Goal: Task Accomplishment & Management: Complete application form

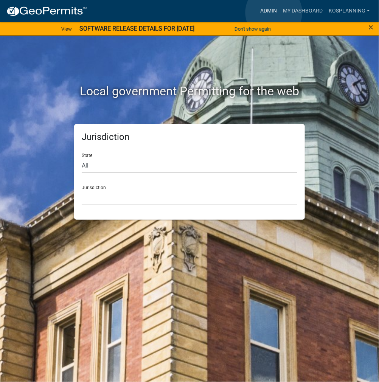
click at [274, 12] on link "Admin" at bounding box center [268, 11] width 23 height 14
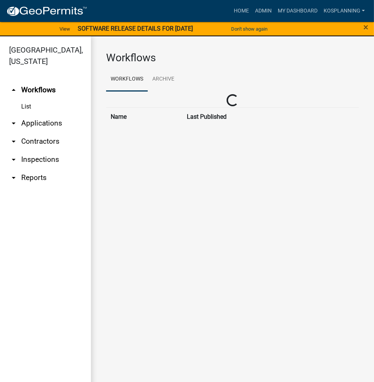
click at [38, 135] on link "arrow_drop_down Contractors" at bounding box center [45, 142] width 91 height 18
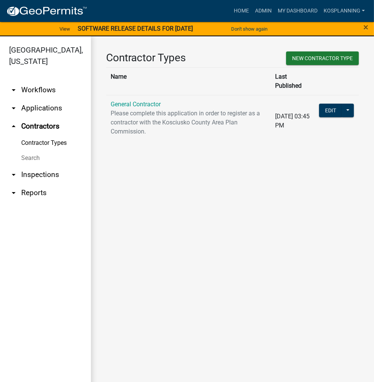
click at [131, 99] on td "General Contractor Please complete this application in order to register as a c…" at bounding box center [188, 121] width 164 height 52
click at [133, 101] on link "General Contractor" at bounding box center [136, 104] width 50 height 7
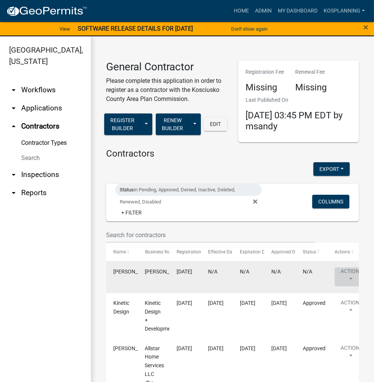
click at [347, 276] on button "Action" at bounding box center [349, 277] width 31 height 19
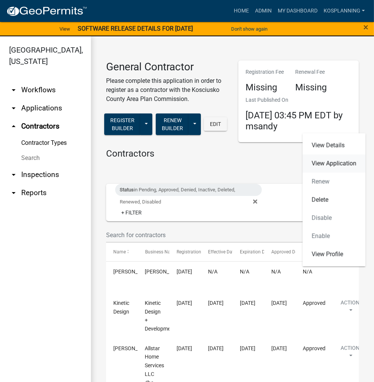
click at [331, 163] on link "View Application" at bounding box center [334, 163] width 63 height 18
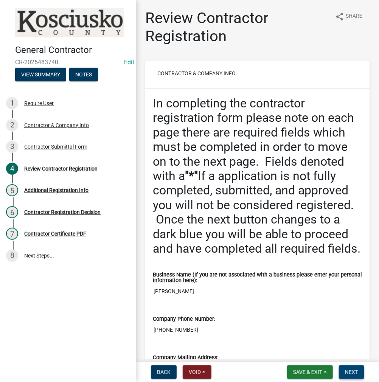
click at [350, 379] on button "Next" at bounding box center [351, 373] width 25 height 14
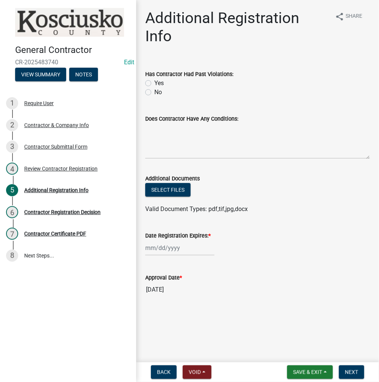
click at [154, 90] on label "No" at bounding box center [158, 92] width 8 height 9
click at [154, 90] on input "No" at bounding box center [156, 90] width 5 height 5
radio input "true"
click at [169, 140] on textarea "Does Contractor Have Any Conditions:" at bounding box center [257, 141] width 225 height 36
type textarea "none"
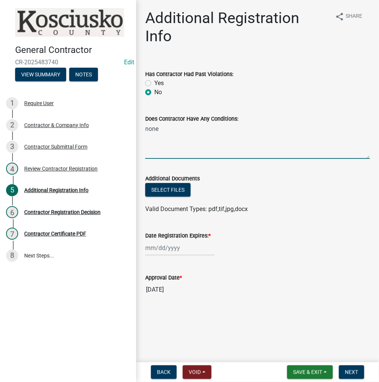
click at [175, 246] on div at bounding box center [179, 248] width 69 height 16
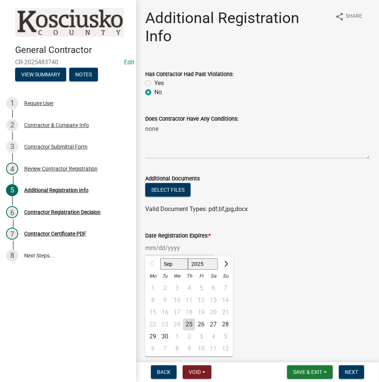
click at [202, 265] on select "2025 2026 2027 2028 2029 2030 2031 2032 2033 2034 2035 2036 2037 2038 2039 2040…" at bounding box center [203, 264] width 30 height 11
select select "2026"
click at [188, 259] on select "2025 2026 2027 2028 2029 2030 2031 2032 2033 2034 2035 2036 2037 2038 2039 2040…" at bounding box center [203, 264] width 30 height 11
click at [201, 325] on div "25" at bounding box center [201, 325] width 12 height 12
type input "[DATE]"
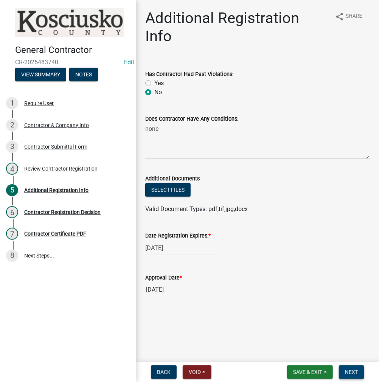
click at [339, 373] on button "Next" at bounding box center [351, 373] width 25 height 14
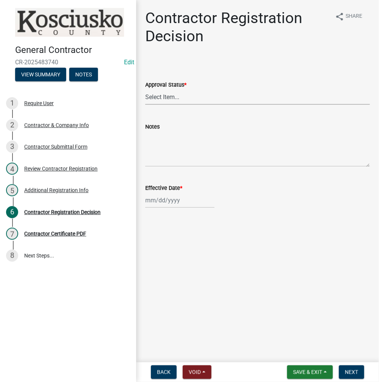
click at [161, 100] on select "Select Item... Approved Denied" at bounding box center [257, 97] width 225 height 16
click at [145, 89] on select "Select Item... Approved Denied" at bounding box center [257, 97] width 225 height 16
select select "8e4351d7-4ebf-4714-a7c9-c8187f00e083"
click at [165, 203] on div at bounding box center [179, 201] width 69 height 16
select select "9"
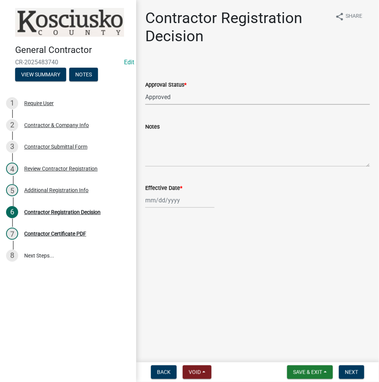
select select "2025"
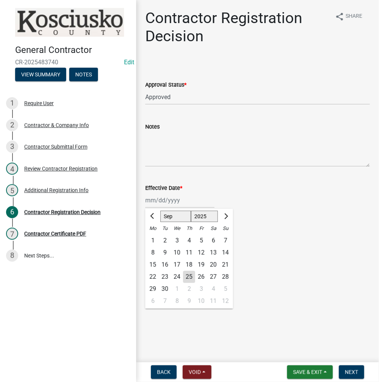
click at [190, 279] on div "25" at bounding box center [189, 277] width 12 height 12
type input "[DATE]"
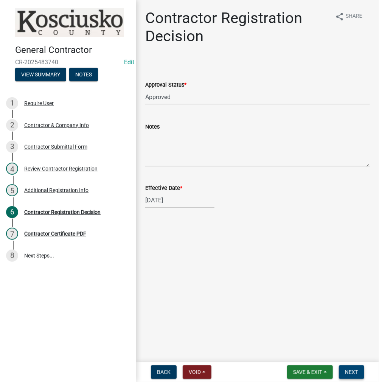
click at [346, 376] on button "Next" at bounding box center [351, 373] width 25 height 14
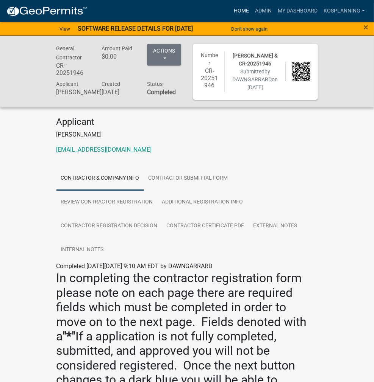
click at [244, 11] on link "Home" at bounding box center [241, 11] width 21 height 14
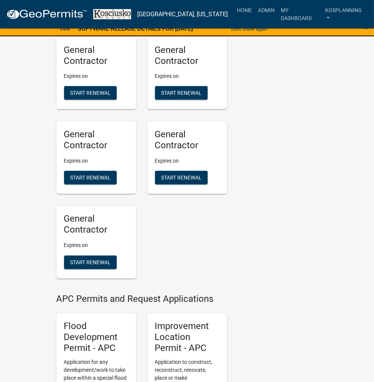
scroll to position [833, 0]
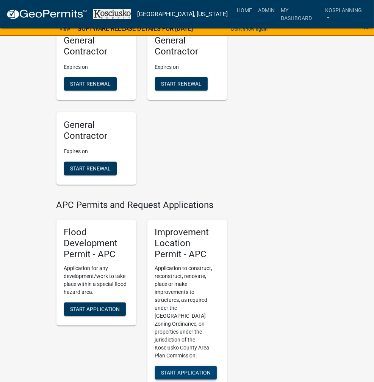
click at [176, 370] on span "Start Application" at bounding box center [186, 373] width 50 height 6
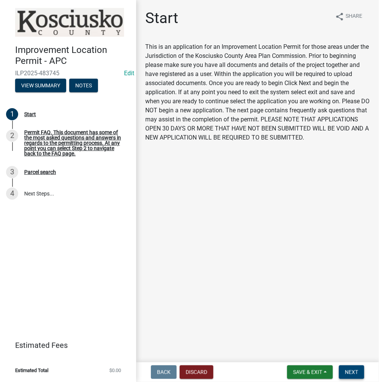
click at [346, 367] on button "Next" at bounding box center [351, 373] width 25 height 14
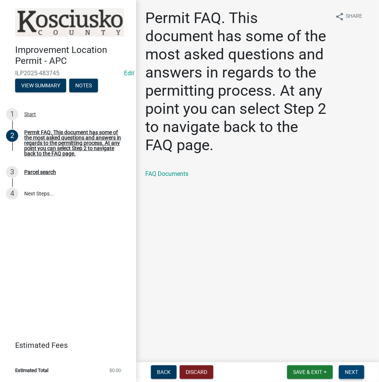
click at [345, 372] on span "Next" at bounding box center [351, 373] width 13 height 6
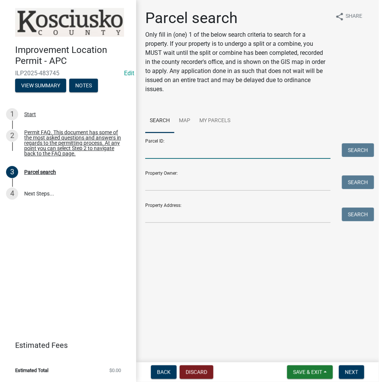
click at [170, 150] on input "Parcel ID:" at bounding box center [238, 151] width 186 height 16
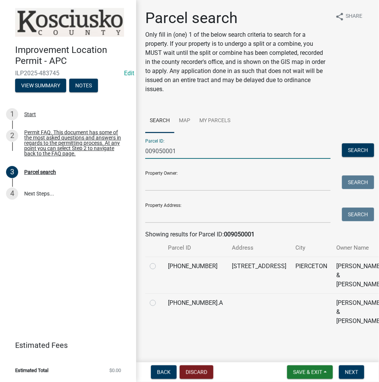
type input "009050001"
click at [159, 262] on label at bounding box center [159, 262] width 0 height 0
click at [159, 267] on input "radio" at bounding box center [161, 264] width 5 height 5
radio input "true"
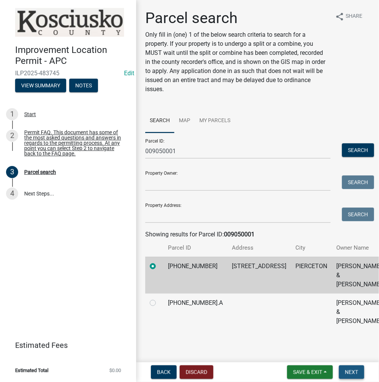
click at [350, 373] on span "Next" at bounding box center [351, 373] width 13 height 6
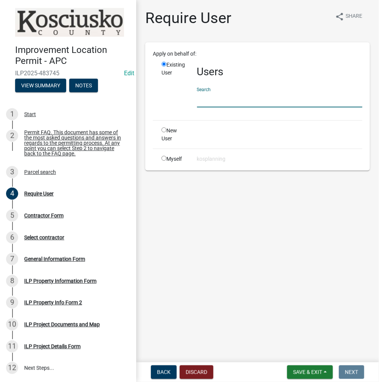
click at [225, 103] on input "text" at bounding box center [279, 100] width 165 height 16
paste input "DAWNGARRARD"
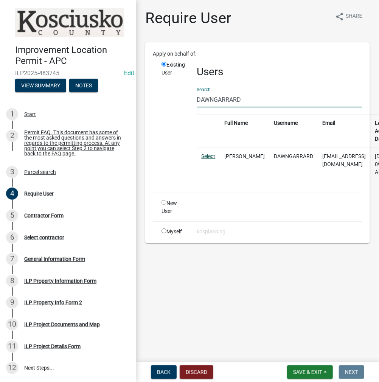
type input "DAWNGARRARD"
click at [211, 153] on link "Select" at bounding box center [209, 156] width 14 height 6
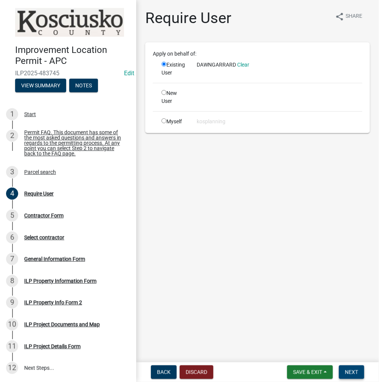
click at [362, 373] on button "Next" at bounding box center [351, 373] width 25 height 14
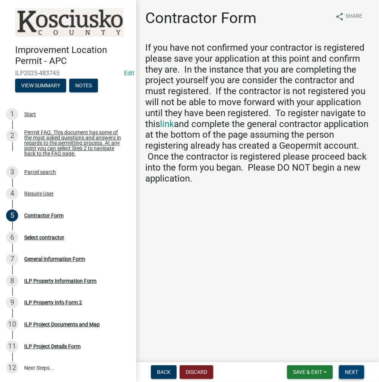
click at [348, 374] on span "Next" at bounding box center [351, 373] width 13 height 6
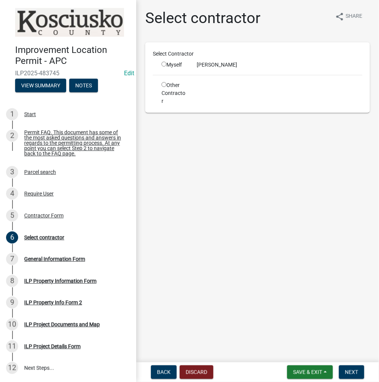
click at [162, 65] on input "radio" at bounding box center [164, 64] width 5 height 5
radio input "true"
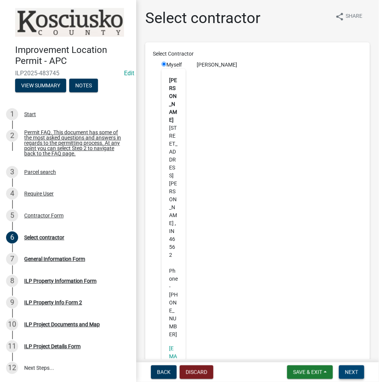
click at [349, 376] on button "Next" at bounding box center [351, 373] width 25 height 14
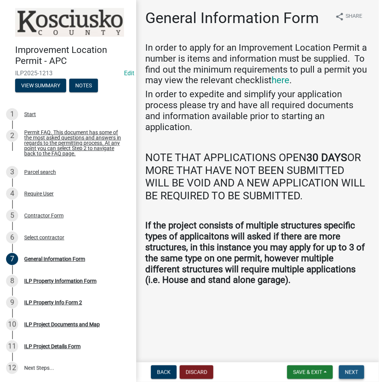
click at [352, 371] on span "Next" at bounding box center [351, 373] width 13 height 6
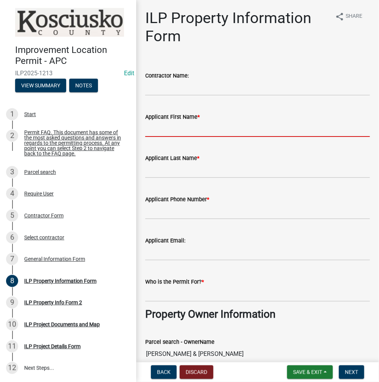
click at [164, 127] on input "Applicant First Name *" at bounding box center [257, 130] width 225 height 16
type input "[PERSON_NAME]"
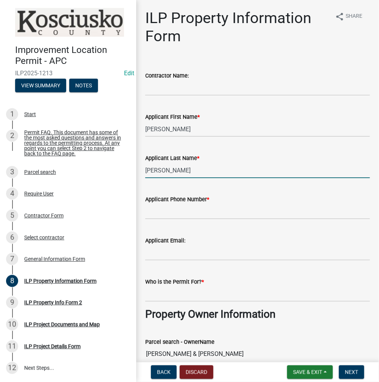
type input "[PERSON_NAME]"
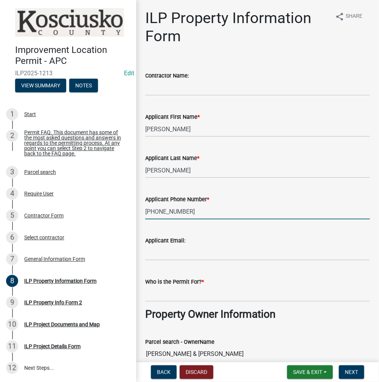
type input "[PHONE_NUMBER]"
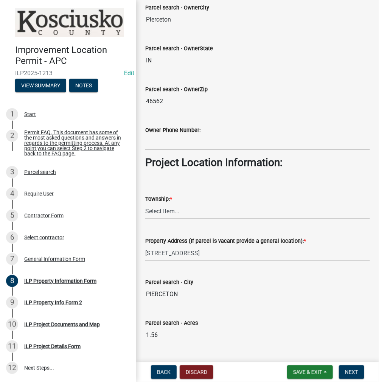
scroll to position [530, 0]
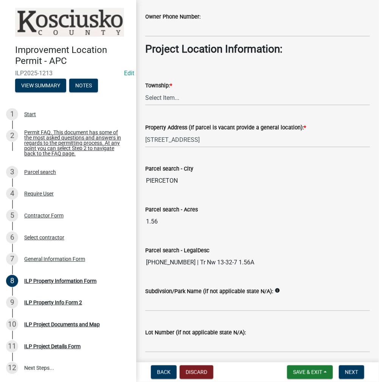
type input "[PERSON_NAME]"
click at [156, 97] on select "Select Item... [PERSON_NAME] - Elkhart Co Clay Etna [GEOGRAPHIC_DATA][PERSON_NA…" at bounding box center [257, 98] width 225 height 16
click at [145, 90] on select "Select Item... [PERSON_NAME] - Elkhart Co Clay Etna [GEOGRAPHIC_DATA][PERSON_NA…" at bounding box center [257, 98] width 225 height 16
select select "8c57e534-4bb7-4f1e-ba6a-a976fd74bead"
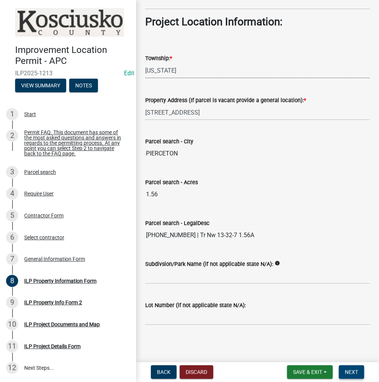
click at [348, 376] on button "Next" at bounding box center [351, 373] width 25 height 14
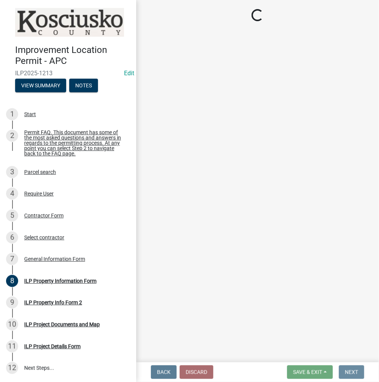
scroll to position [0, 0]
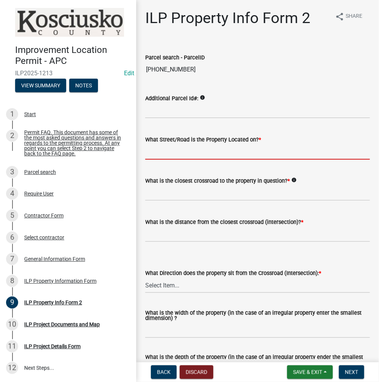
click at [171, 151] on input "What Street/Road is the Property Located on? *" at bounding box center [257, 152] width 225 height 16
type input "OLD RD 30"
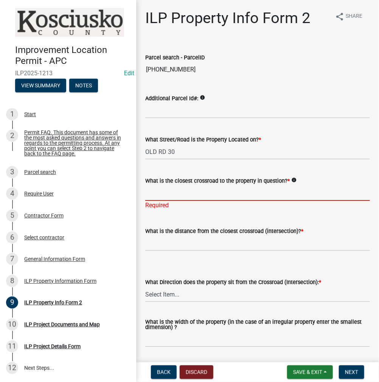
click at [162, 191] on input "What is the closest crossroad to the property in question? *" at bounding box center [257, 194] width 225 height 16
type input "[PERSON_NAME][GEOGRAPHIC_DATA]"
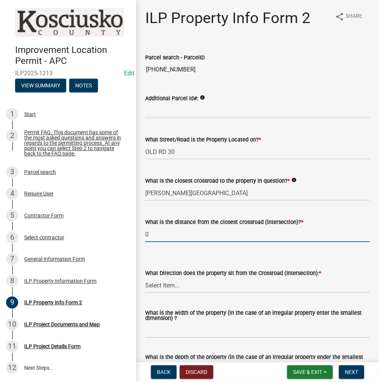
type input "0"
select select "5d8d9a6f-68f4-4910-b8ad-905844ed2da1"
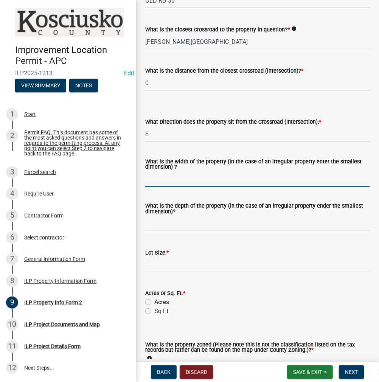
scroll to position [189, 0]
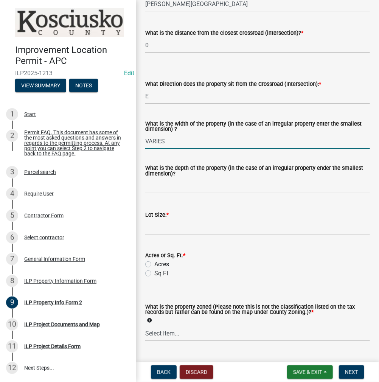
type input "VARIES"
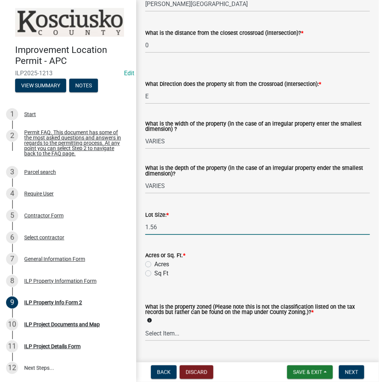
type input "1.56"
click at [154, 264] on label "Acres" at bounding box center [161, 264] width 15 height 9
click at [154, 264] on input "Acres" at bounding box center [156, 262] width 5 height 5
radio input "true"
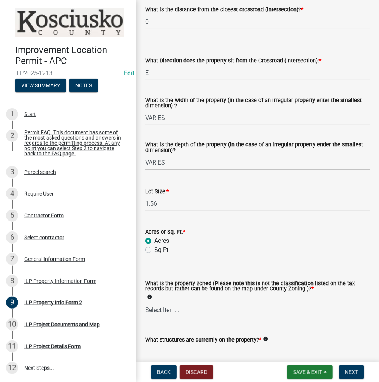
scroll to position [269, 0]
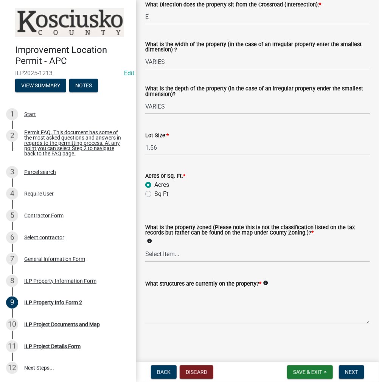
drag, startPoint x: 165, startPoint y: 254, endPoint x: 165, endPoint y: 260, distance: 5.7
click at [165, 254] on select "Select Item... Agricultural Agricultural 2 Commercial Environmental Industrial …" at bounding box center [257, 254] width 225 height 16
click at [145, 246] on select "Select Item... Agricultural Agricultural 2 Commercial Environmental Industrial …" at bounding box center [257, 254] width 225 height 16
select select "ea119d11-e52e-4559-b746-af06211fe819"
click at [164, 295] on textarea "What structures are currently on the property? *" at bounding box center [257, 306] width 225 height 36
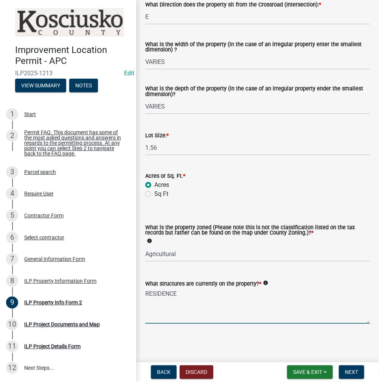
click at [197, 296] on textarea "RESIDENCE" at bounding box center [257, 306] width 225 height 36
type textarea "RESIDENCE & DET GARAGE"
click at [359, 375] on button "Next" at bounding box center [351, 373] width 25 height 14
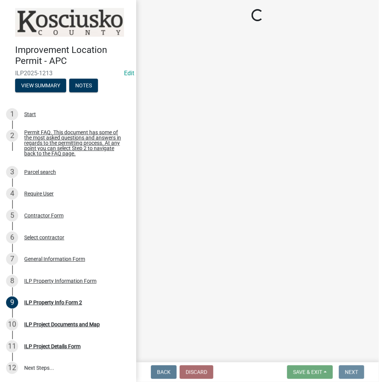
scroll to position [0, 0]
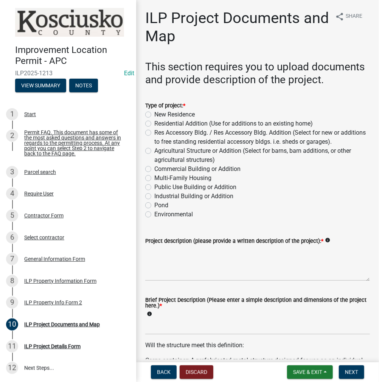
click at [154, 128] on label "Residential Addition (Use for additions to an existing home)" at bounding box center [233, 123] width 159 height 9
click at [154, 124] on input "Residential Addition (Use for additions to an existing home)" at bounding box center [156, 121] width 5 height 5
radio input "true"
click at [162, 274] on textarea "Project description (please provide a written description of the project): *" at bounding box center [257, 264] width 225 height 36
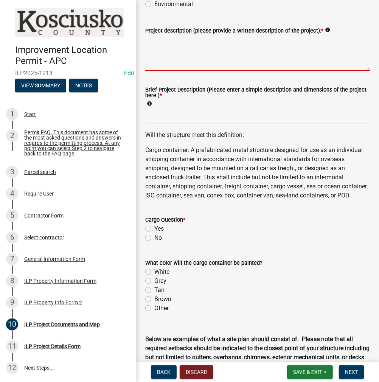
scroll to position [227, 0]
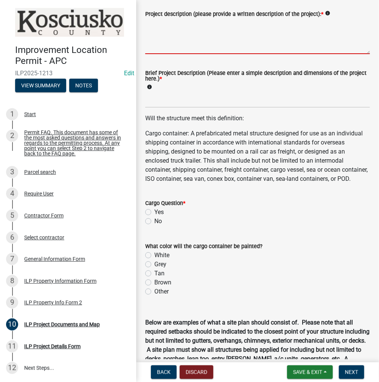
click at [148, 226] on div "Cargo Question * Yes No" at bounding box center [257, 212] width 225 height 27
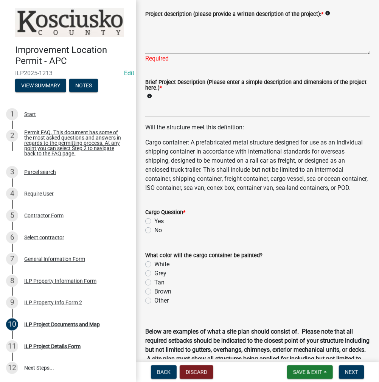
click at [154, 235] on label "No" at bounding box center [158, 230] width 8 height 9
click at [154, 231] on input "No" at bounding box center [156, 228] width 5 height 5
radio input "true"
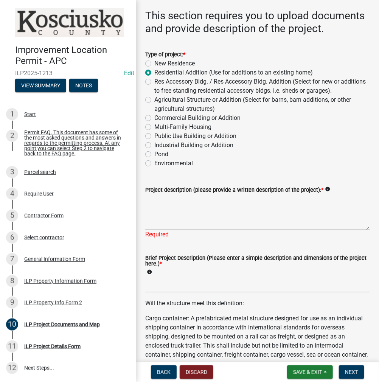
scroll to position [38, 0]
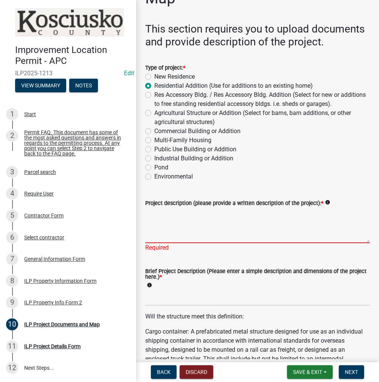
drag, startPoint x: 159, startPoint y: 239, endPoint x: 168, endPoint y: 232, distance: 10.3
click at [160, 239] on textarea "Project description (please provide a written description of the project): *" at bounding box center [257, 226] width 225 height 36
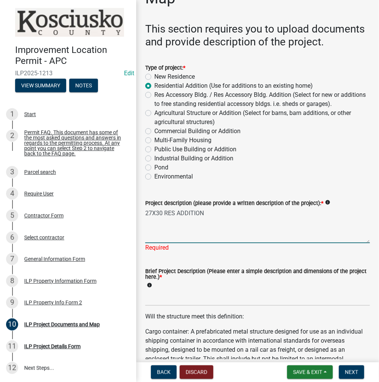
type textarea "27X30 RES ADDITION"
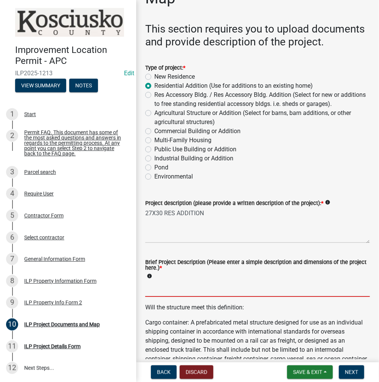
click at [160, 297] on input "Brief Project Description (Please enter a simple description and dimensions of …" at bounding box center [257, 290] width 225 height 16
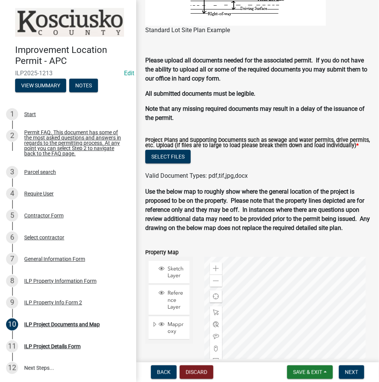
scroll to position [757, 0]
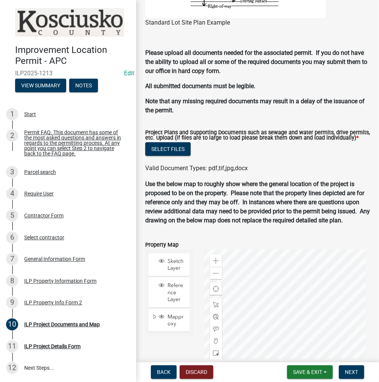
type input "27X30 RES ADD"
click at [167, 142] on div "Project Plans and Supporting Documents such as sewage and water permits, drive …" at bounding box center [257, 136] width 225 height 12
click at [167, 156] on button "Select files" at bounding box center [167, 149] width 45 height 14
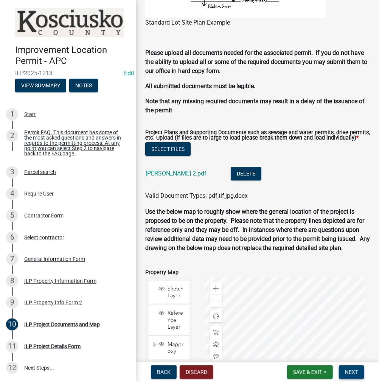
click at [352, 370] on span "Next" at bounding box center [351, 373] width 13 height 6
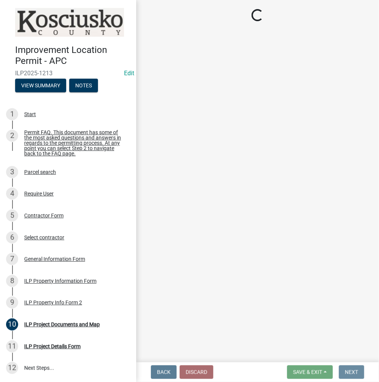
scroll to position [0, 0]
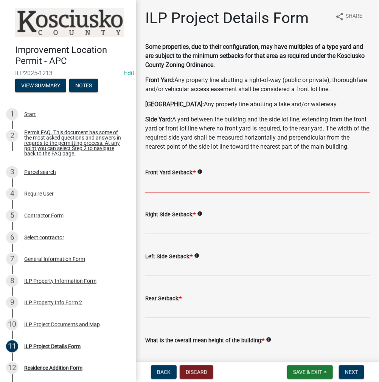
click at [186, 193] on input "text" at bounding box center [257, 185] width 225 height 16
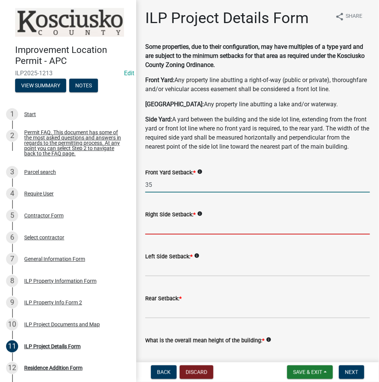
type input "35.0"
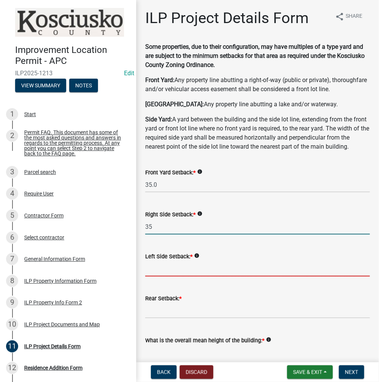
type input "35.0"
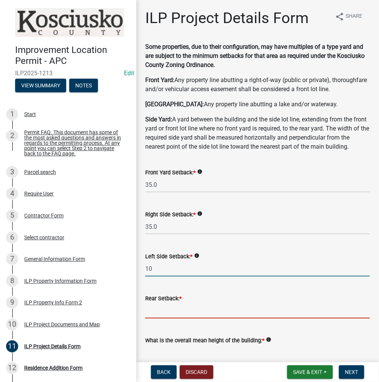
type input "10.0"
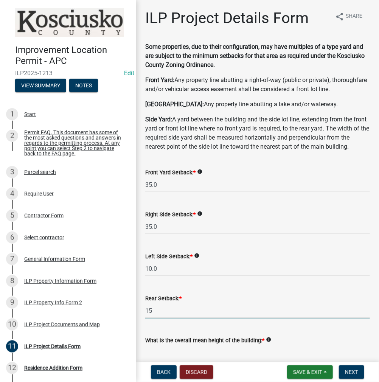
type input "15.0"
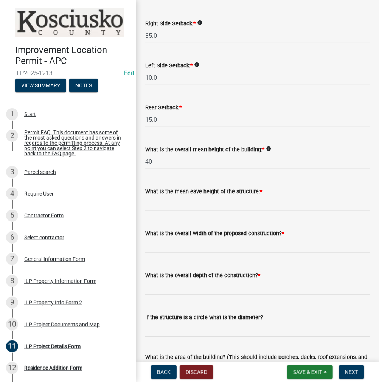
type input "40.0"
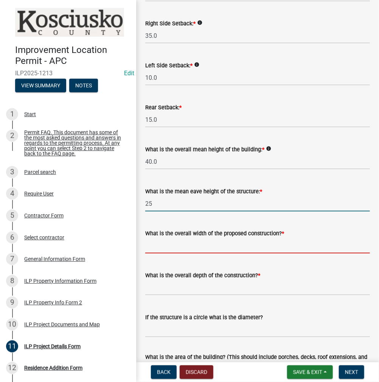
type input "25.0"
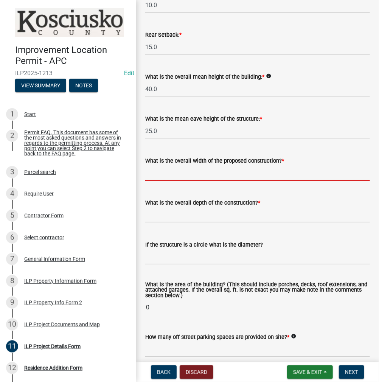
scroll to position [267, 0]
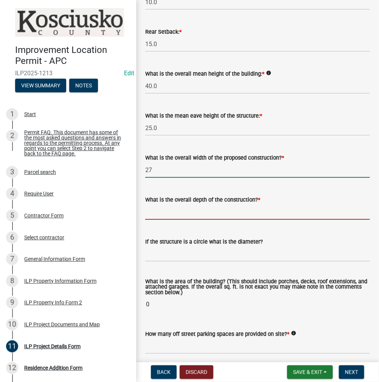
type input "27.00"
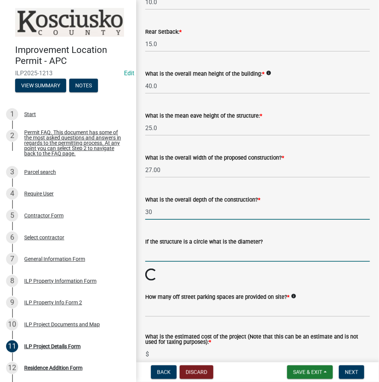
type input "30.00"
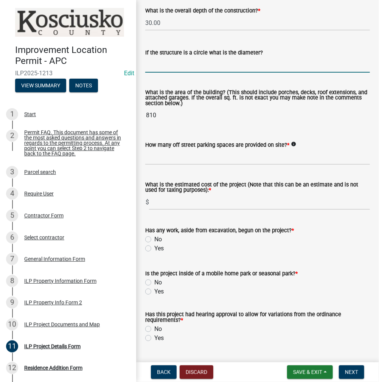
scroll to position [494, 0]
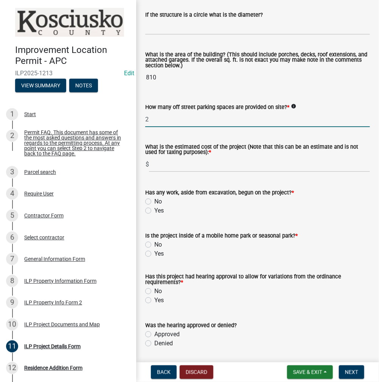
type input "2"
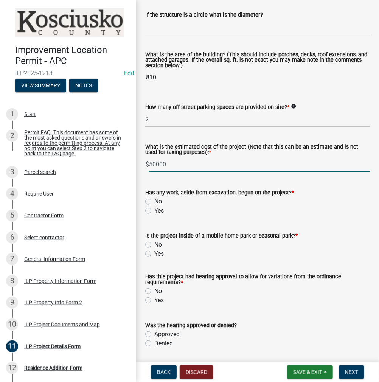
type input "50000"
click at [154, 206] on label "No" at bounding box center [158, 201] width 8 height 9
click at [154, 202] on input "No" at bounding box center [156, 199] width 5 height 5
radio input "true"
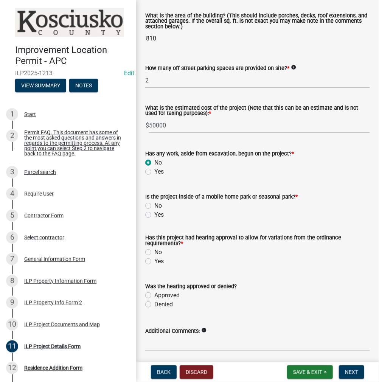
scroll to position [570, 0]
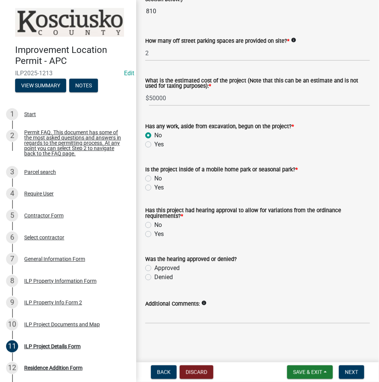
click at [154, 183] on label "No" at bounding box center [158, 178] width 8 height 9
click at [154, 179] on input "No" at bounding box center [156, 176] width 5 height 5
radio input "true"
click at [154, 230] on label "No" at bounding box center [158, 225] width 8 height 9
click at [154, 226] on input "No" at bounding box center [156, 223] width 5 height 5
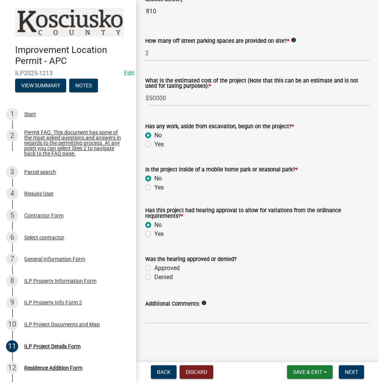
radio input "true"
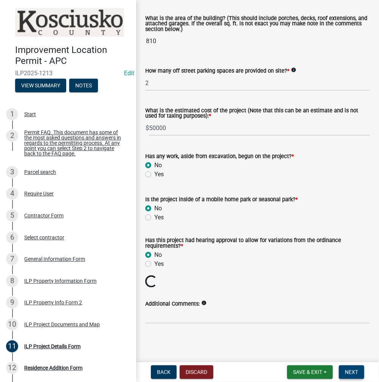
scroll to position [535, 0]
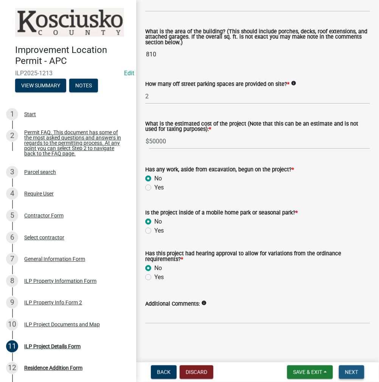
click at [356, 373] on span "Next" at bounding box center [351, 373] width 13 height 6
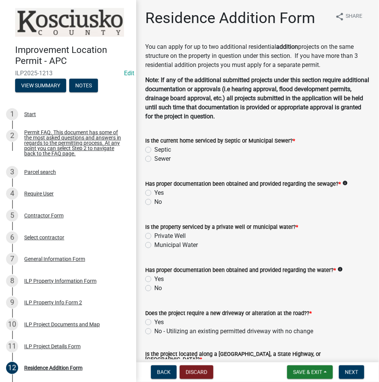
click at [154, 149] on label "Septic" at bounding box center [162, 149] width 17 height 9
click at [154, 149] on input "Septic" at bounding box center [156, 147] width 5 height 5
radio input "true"
drag, startPoint x: 147, startPoint y: 193, endPoint x: 153, endPoint y: 205, distance: 13.2
click at [154, 193] on label "Yes" at bounding box center [158, 193] width 9 height 9
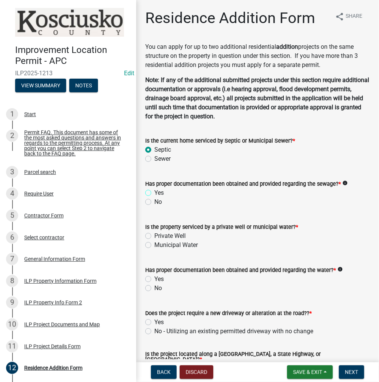
click at [154, 193] on input "Yes" at bounding box center [156, 191] width 5 height 5
radio input "true"
click at [154, 234] on label "Private Well" at bounding box center [169, 236] width 31 height 9
click at [154, 234] on input "Private Well" at bounding box center [156, 234] width 5 height 5
radio input "true"
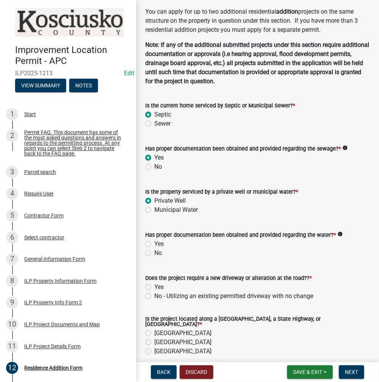
scroll to position [76, 0]
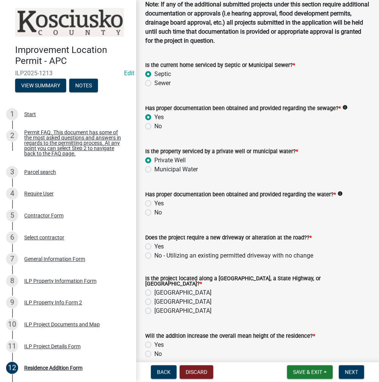
click at [154, 204] on label "Yes" at bounding box center [158, 203] width 9 height 9
click at [154, 204] on input "Yes" at bounding box center [156, 201] width 5 height 5
radio input "true"
click at [154, 254] on label "No - Utilizing an existing permitted driveway with no change" at bounding box center [233, 255] width 159 height 9
click at [154, 254] on input "No - Utilizing an existing permitted driveway with no change" at bounding box center [156, 253] width 5 height 5
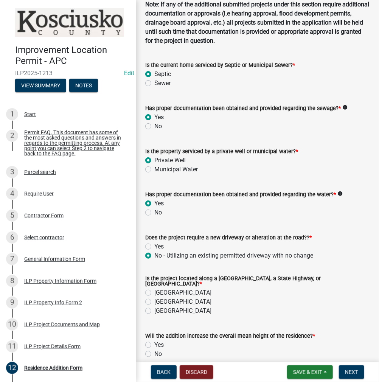
radio input "true"
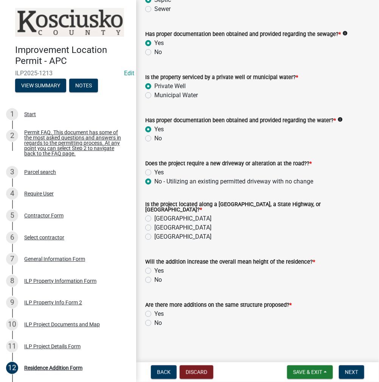
scroll to position [151, 0]
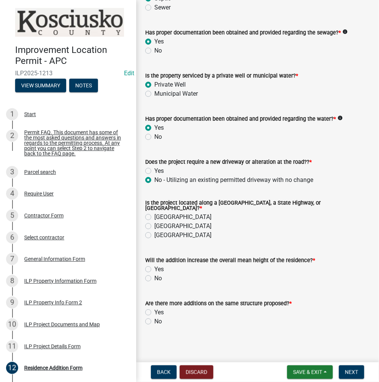
click at [154, 215] on label "[GEOGRAPHIC_DATA]" at bounding box center [182, 217] width 57 height 9
click at [154, 215] on input "[GEOGRAPHIC_DATA]" at bounding box center [156, 215] width 5 height 5
radio input "true"
click at [154, 276] on label "No" at bounding box center [158, 278] width 8 height 9
click at [154, 276] on input "No" at bounding box center [156, 276] width 5 height 5
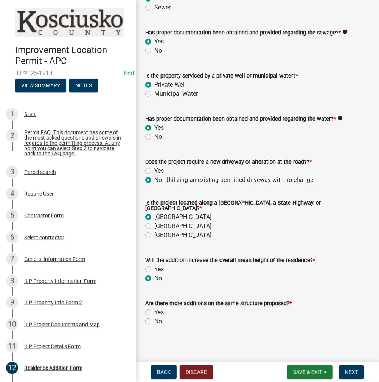
radio input "true"
drag, startPoint x: 148, startPoint y: 317, endPoint x: 154, endPoint y: 320, distance: 6.8
click at [154, 317] on label "No" at bounding box center [158, 321] width 8 height 9
click at [154, 317] on input "No" at bounding box center [156, 319] width 5 height 5
radio input "true"
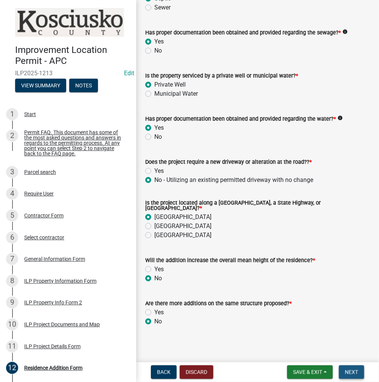
click at [354, 373] on span "Next" at bounding box center [351, 373] width 13 height 6
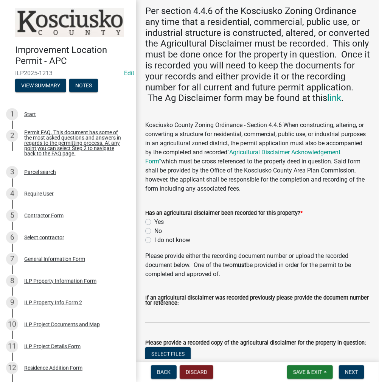
scroll to position [38, 0]
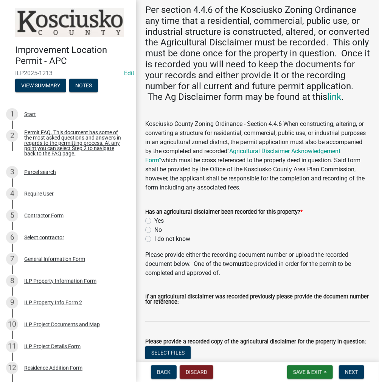
click at [154, 226] on label "Yes" at bounding box center [158, 221] width 9 height 9
click at [154, 221] on input "Yes" at bounding box center [156, 219] width 5 height 5
radio input "true"
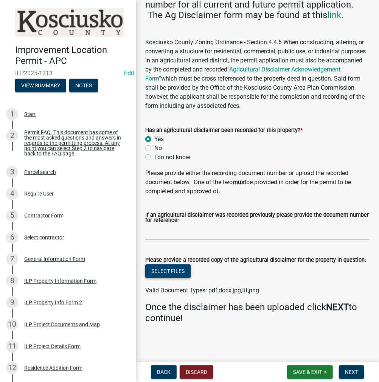
click at [179, 268] on button "Select files" at bounding box center [167, 272] width 45 height 14
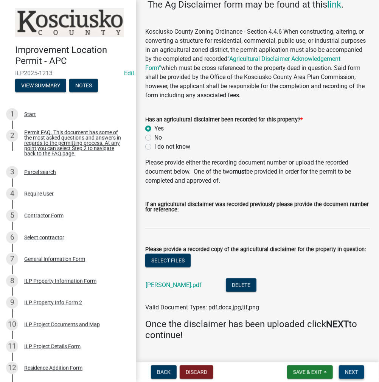
click at [354, 374] on span "Next" at bounding box center [351, 373] width 13 height 6
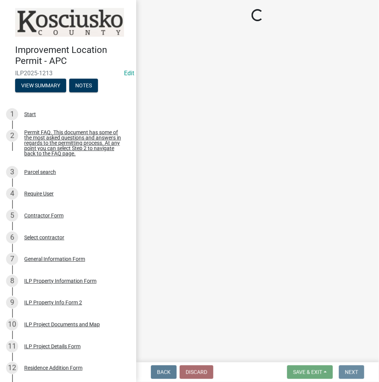
scroll to position [0, 0]
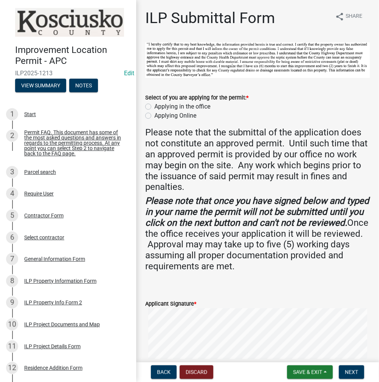
click at [151, 105] on div "Applying in the office" at bounding box center [257, 106] width 225 height 9
click at [154, 106] on label "Applying in the office" at bounding box center [182, 106] width 56 height 9
click at [154, 106] on input "Applying in the office" at bounding box center [156, 104] width 5 height 5
radio input "true"
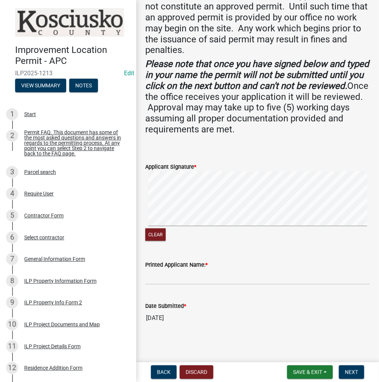
scroll to position [138, 0]
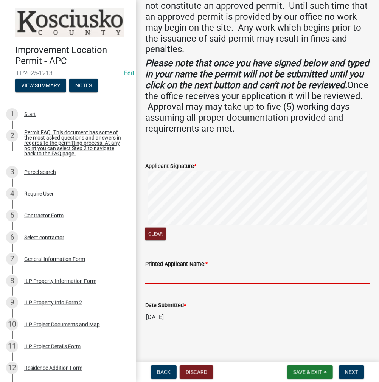
click at [173, 273] on input "Printed Applicant Name: *" at bounding box center [257, 277] width 225 height 16
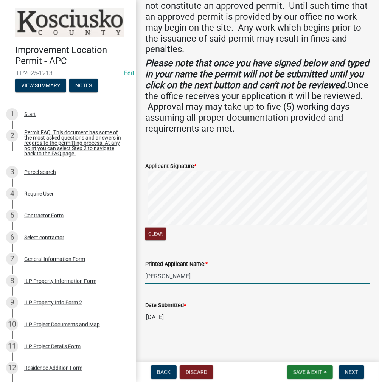
type input "[PERSON_NAME]"
click at [355, 372] on span "Next" at bounding box center [351, 373] width 13 height 6
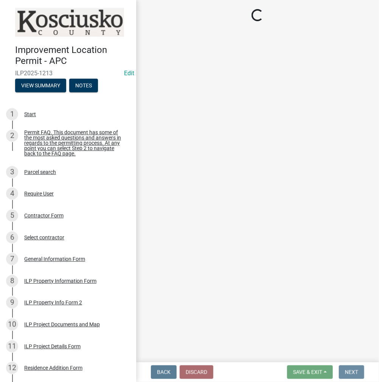
scroll to position [0, 0]
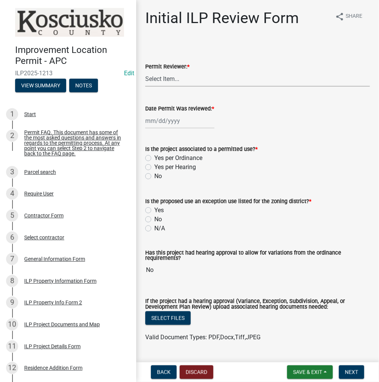
click at [176, 84] on select "Select Item... MMS LT AT CS [PERSON_NAME]" at bounding box center [257, 79] width 225 height 16
click at [145, 71] on select "Select Item... MMS LT AT CS [PERSON_NAME]" at bounding box center [257, 79] width 225 height 16
select select "c872cdc8-ca01-49f1-a213-e4b05fa58cd2"
click at [168, 124] on div at bounding box center [179, 121] width 69 height 16
select select "9"
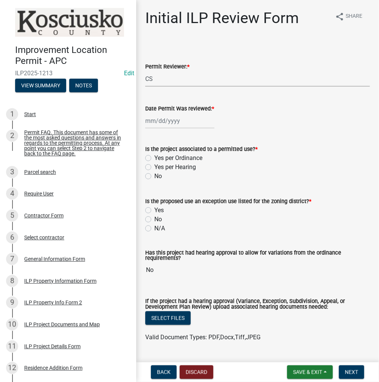
select select "2025"
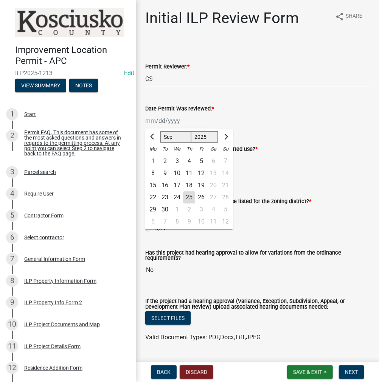
click at [191, 199] on div "25" at bounding box center [189, 198] width 12 height 12
type input "[DATE]"
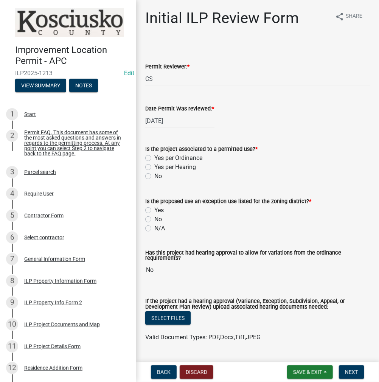
click at [154, 161] on label "Yes per Ordinance" at bounding box center [178, 158] width 48 height 9
click at [154, 159] on input "Yes per Ordinance" at bounding box center [156, 156] width 5 height 5
radio input "true"
click at [154, 218] on label "No" at bounding box center [158, 219] width 8 height 9
click at [154, 218] on input "No" at bounding box center [156, 217] width 5 height 5
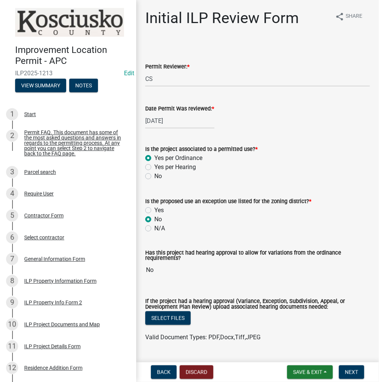
radio input "true"
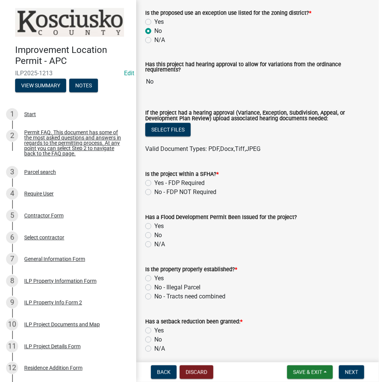
scroll to position [189, 0]
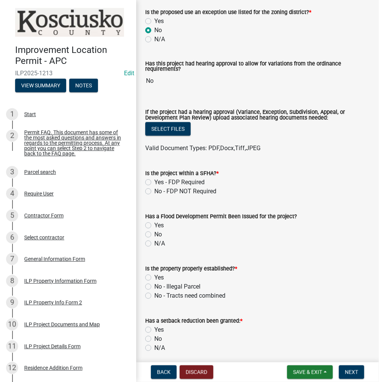
click at [154, 191] on label "No - FDP NOT Required" at bounding box center [185, 191] width 62 height 9
click at [154, 191] on input "No - FDP NOT Required" at bounding box center [156, 189] width 5 height 5
radio input "true"
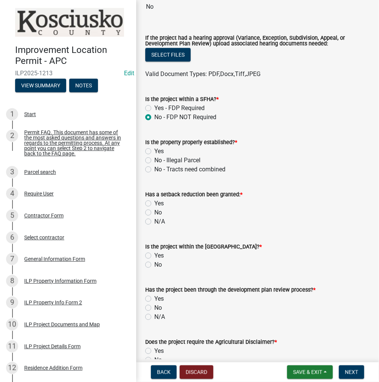
scroll to position [265, 0]
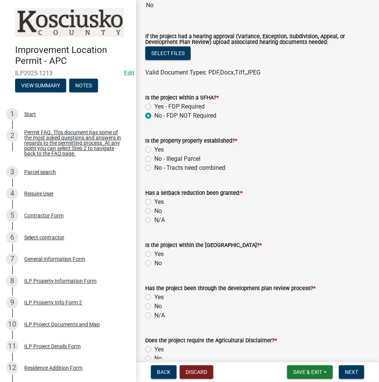
click at [154, 148] on label "Yes" at bounding box center [158, 149] width 9 height 9
click at [154, 148] on input "Yes" at bounding box center [156, 147] width 5 height 5
radio input "true"
click at [154, 212] on label "No" at bounding box center [158, 211] width 8 height 9
click at [154, 212] on input "No" at bounding box center [156, 209] width 5 height 5
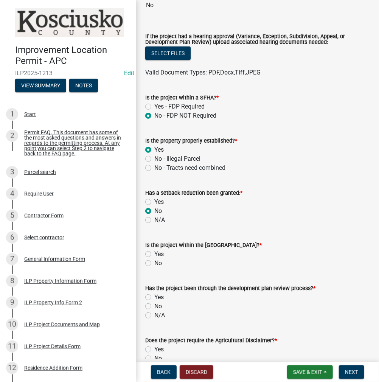
radio input "true"
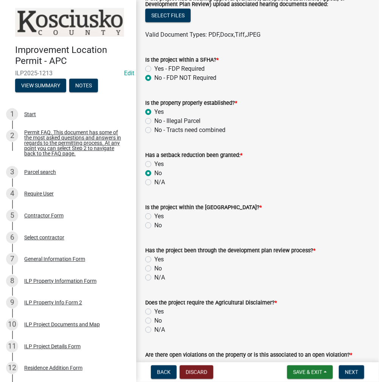
click at [154, 225] on label "No" at bounding box center [158, 225] width 8 height 9
click at [154, 225] on input "No" at bounding box center [156, 223] width 5 height 5
radio input "true"
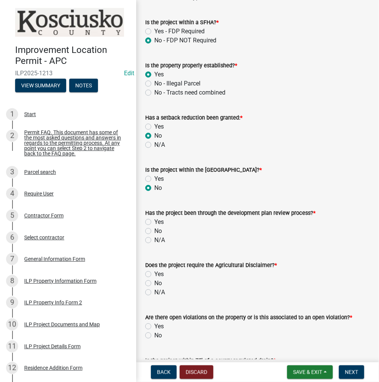
scroll to position [341, 0]
click at [154, 230] on label "No" at bounding box center [158, 230] width 8 height 9
click at [154, 230] on input "No" at bounding box center [156, 228] width 5 height 5
radio input "true"
click at [154, 274] on label "Yes" at bounding box center [158, 274] width 9 height 9
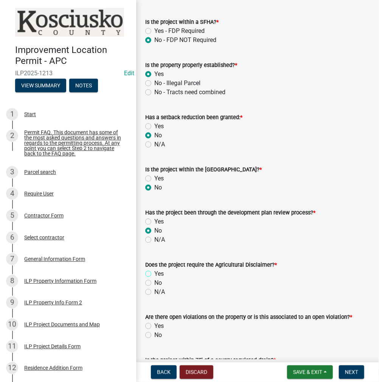
click at [154, 274] on input "Yes" at bounding box center [156, 272] width 5 height 5
radio input "true"
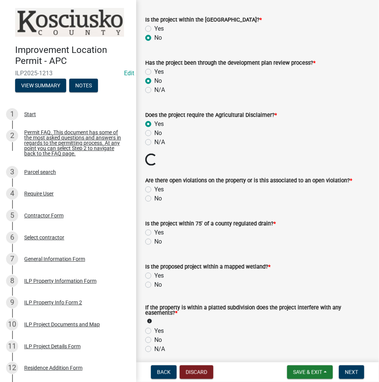
scroll to position [492, 0]
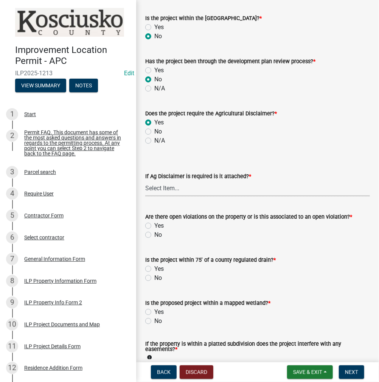
click at [169, 189] on select "Select Item... Yes No" at bounding box center [257, 189] width 225 height 16
click at [145, 181] on select "Select Item... Yes No" at bounding box center [257, 189] width 225 height 16
select select "c0fa77dd-9ee0-4144-9979-eb2eebb8c086"
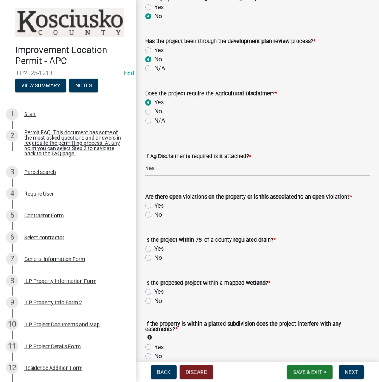
scroll to position [530, 0]
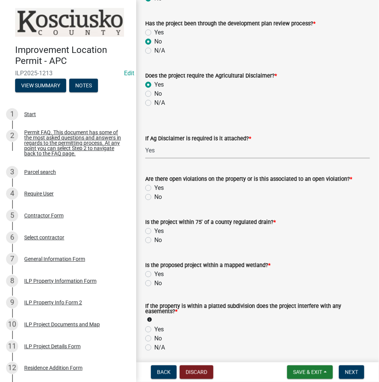
click at [154, 196] on label "No" at bounding box center [158, 197] width 8 height 9
click at [154, 196] on input "No" at bounding box center [156, 195] width 5 height 5
radio input "true"
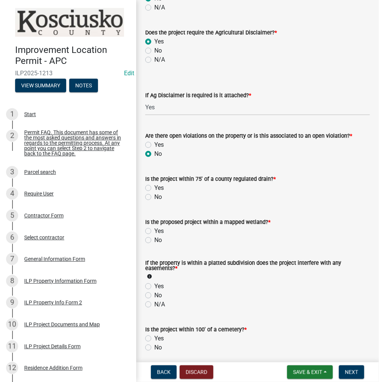
scroll to position [606, 0]
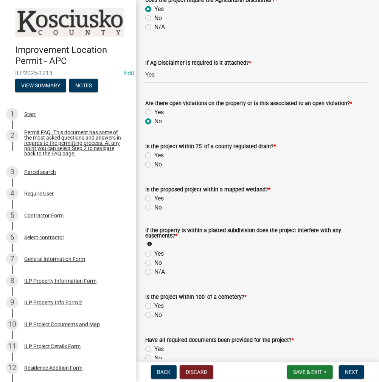
click at [154, 164] on label "No" at bounding box center [158, 164] width 8 height 9
click at [154, 164] on input "No" at bounding box center [156, 162] width 5 height 5
radio input "true"
click at [154, 207] on label "No" at bounding box center [158, 207] width 8 height 9
click at [154, 207] on input "No" at bounding box center [156, 205] width 5 height 5
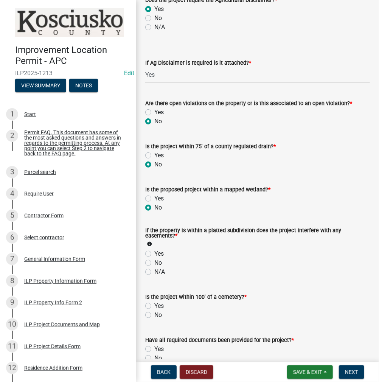
radio input "true"
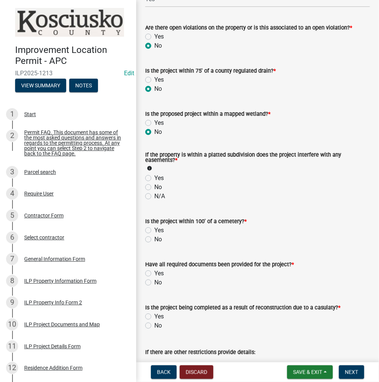
click at [154, 186] on label "No" at bounding box center [158, 187] width 8 height 9
click at [154, 186] on input "No" at bounding box center [156, 185] width 5 height 5
radio input "true"
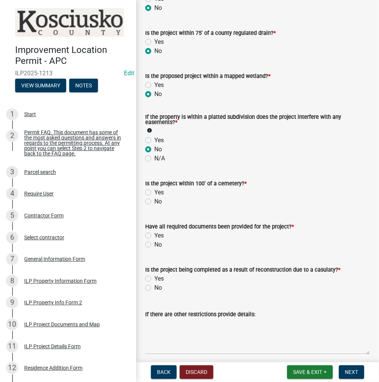
click at [154, 201] on label "No" at bounding box center [158, 201] width 8 height 9
click at [154, 201] on input "No" at bounding box center [156, 199] width 5 height 5
radio input "true"
click at [154, 235] on label "Yes" at bounding box center [158, 235] width 9 height 9
click at [154, 235] on input "Yes" at bounding box center [156, 233] width 5 height 5
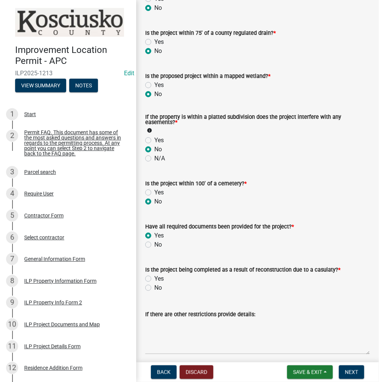
radio input "true"
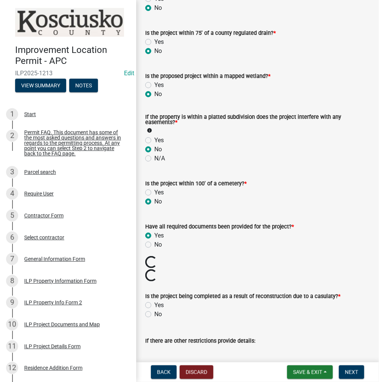
scroll to position [795, 0]
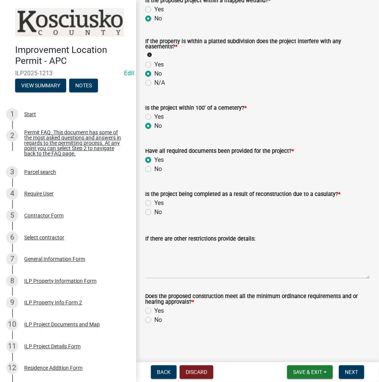
click at [154, 212] on label "No" at bounding box center [158, 212] width 8 height 9
click at [154, 212] on input "No" at bounding box center [156, 210] width 5 height 5
radio input "true"
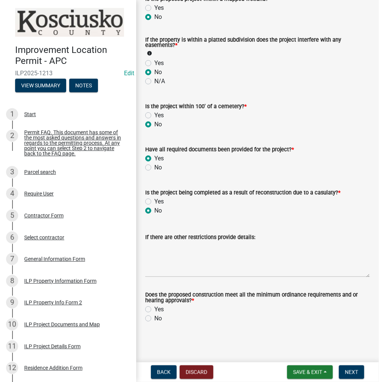
scroll to position [797, 0]
click at [154, 309] on label "Yes" at bounding box center [158, 309] width 9 height 9
click at [154, 309] on input "Yes" at bounding box center [156, 307] width 5 height 5
radio input "true"
click at [354, 371] on span "Next" at bounding box center [351, 373] width 13 height 6
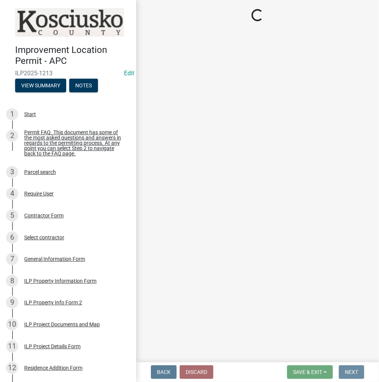
scroll to position [0, 0]
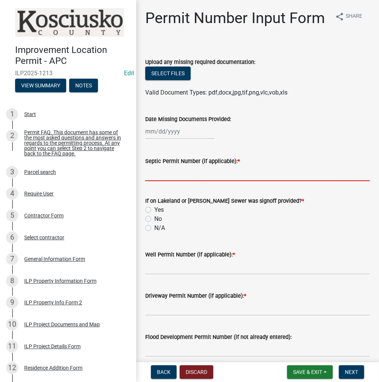
click at [164, 181] on input "Septic Permit Number (if applicable): *" at bounding box center [257, 174] width 225 height 16
type input "LONO"
click at [154, 233] on label "N/A" at bounding box center [159, 228] width 11 height 9
click at [154, 229] on input "N/A" at bounding box center [156, 226] width 5 height 5
radio input "true"
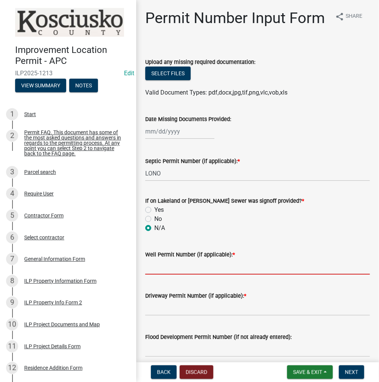
click at [159, 275] on input "Well Permit Number (if applicable): *" at bounding box center [257, 267] width 225 height 16
type input "LONO"
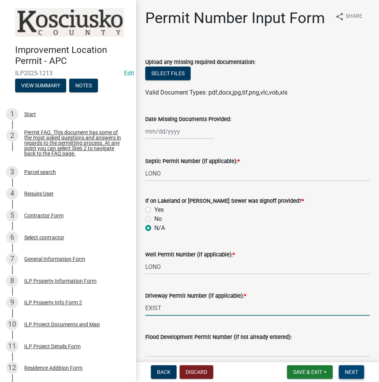
type input "EXIST"
click at [353, 370] on span "Next" at bounding box center [351, 373] width 13 height 6
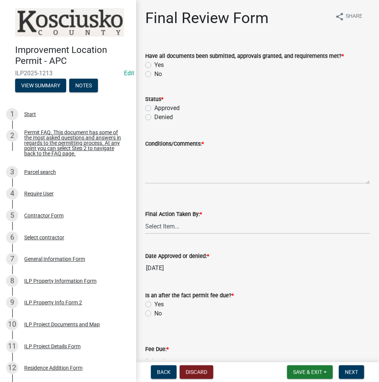
click at [154, 67] on label "Yes" at bounding box center [158, 65] width 9 height 9
click at [154, 65] on input "Yes" at bounding box center [156, 63] width 5 height 5
radio input "true"
click at [154, 106] on label "Approved" at bounding box center [166, 108] width 25 height 9
click at [154, 106] on input "Approved" at bounding box center [156, 106] width 5 height 5
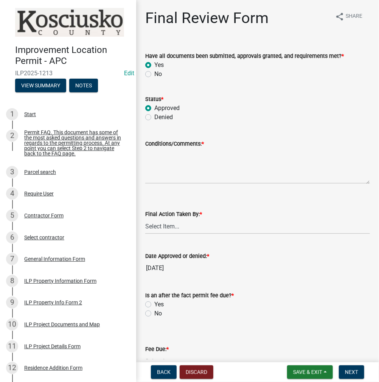
radio input "true"
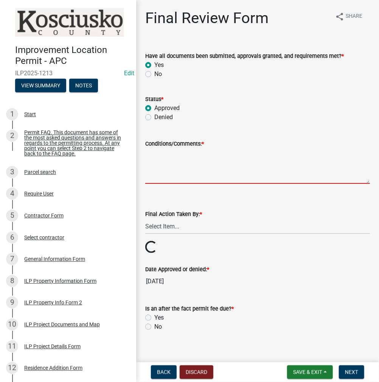
drag, startPoint x: 165, startPoint y: 164, endPoint x: 166, endPoint y: 159, distance: 5.4
click at [165, 163] on textarea "Conditions/Comments: *" at bounding box center [257, 166] width 225 height 36
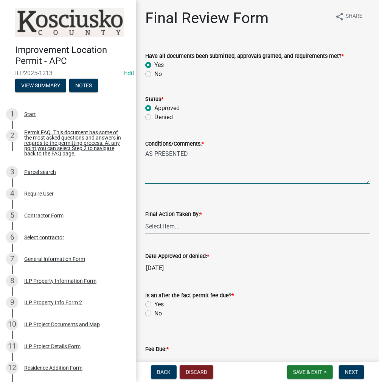
type textarea "AS PRESENTED"
click at [168, 225] on select "Select Item... MMS LT AT CS [PERSON_NAME]" at bounding box center [257, 227] width 225 height 16
click at [145, 219] on select "Select Item... MMS LT AT CS [PERSON_NAME]" at bounding box center [257, 227] width 225 height 16
select select "c872cdc8-ca01-49f1-a213-e4b05fa58cd2"
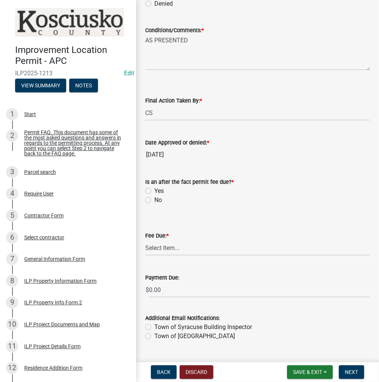
click at [154, 199] on label "No" at bounding box center [158, 200] width 8 height 9
click at [154, 199] on input "No" at bounding box center [156, 198] width 5 height 5
radio input "true"
click at [171, 248] on select "Select Item... N/A $10.00 $25.00 $125.00 $250 $500 $500 + $10.00 for every 10 s…" at bounding box center [257, 248] width 225 height 16
click at [145, 252] on select "Select Item... N/A $10.00 $25.00 $125.00 $250 $500 $500 + $10.00 for every 10 s…" at bounding box center [257, 248] width 225 height 16
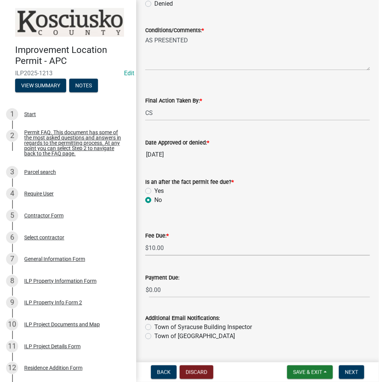
select select "6f482d1d-eb35-47e6-92b0-143404755581"
click at [350, 375] on span "Next" at bounding box center [351, 373] width 13 height 6
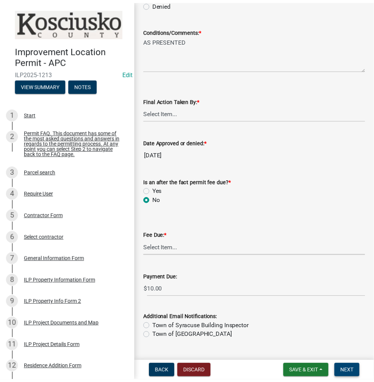
scroll to position [0, 0]
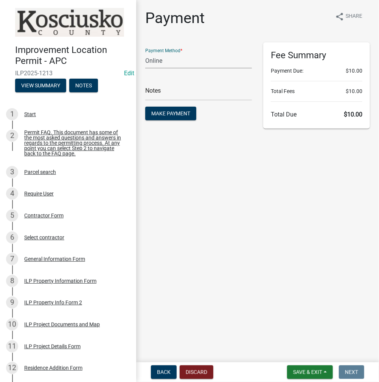
click at [160, 61] on select "Credit Card POS Check Cash Online" at bounding box center [198, 61] width 107 height 16
select select "2: 1"
click at [145, 53] on select "Credit Card POS Check Cash Online" at bounding box center [198, 61] width 107 height 16
click at [161, 91] on input "text" at bounding box center [198, 93] width 107 height 16
type input "ILP 2025-1213"
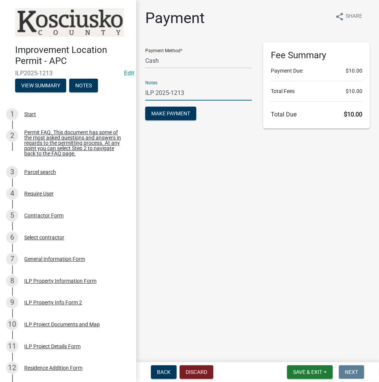
click at [145, 107] on button "Make Payment" at bounding box center [170, 114] width 51 height 14
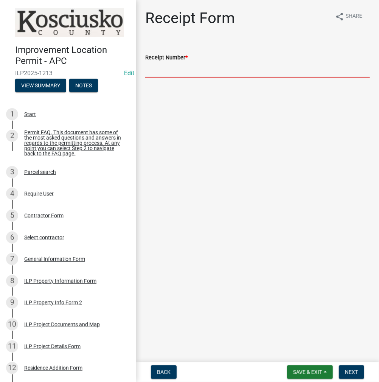
click at [171, 72] on input "Receipt Number *" at bounding box center [257, 70] width 225 height 16
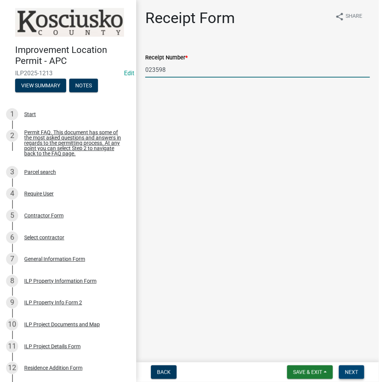
type input "023598"
click at [355, 373] on span "Next" at bounding box center [351, 373] width 13 height 6
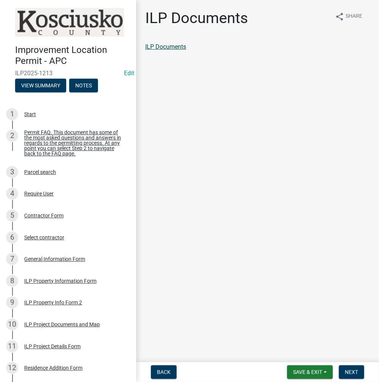
click at [176, 48] on link "ILP Documents" at bounding box center [165, 46] width 41 height 7
click at [351, 376] on span "Next" at bounding box center [351, 373] width 13 height 6
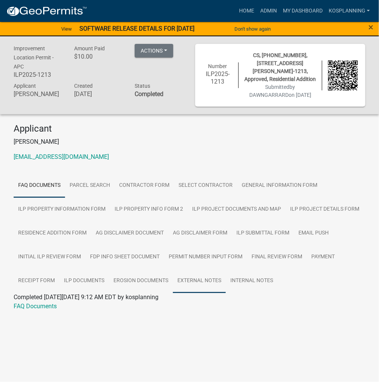
click at [185, 285] on link "External Notes" at bounding box center [199, 281] width 53 height 24
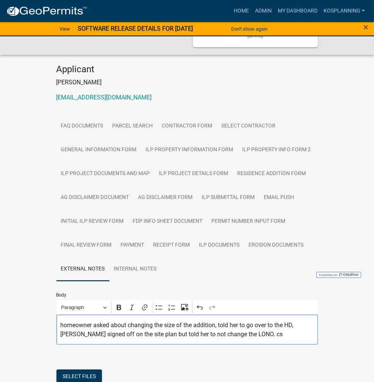
scroll to position [86, 0]
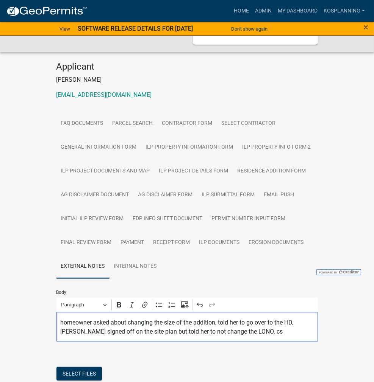
click at [165, 367] on div "Select files" at bounding box center [186, 375] width 261 height 16
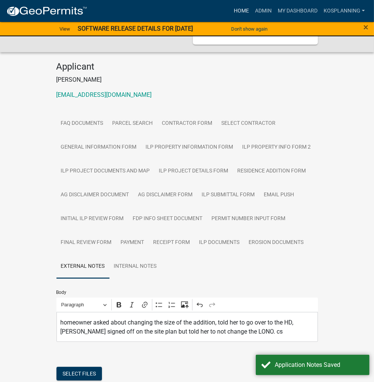
click at [239, 13] on link "Home" at bounding box center [241, 11] width 21 height 14
